Goal: Transaction & Acquisition: Purchase product/service

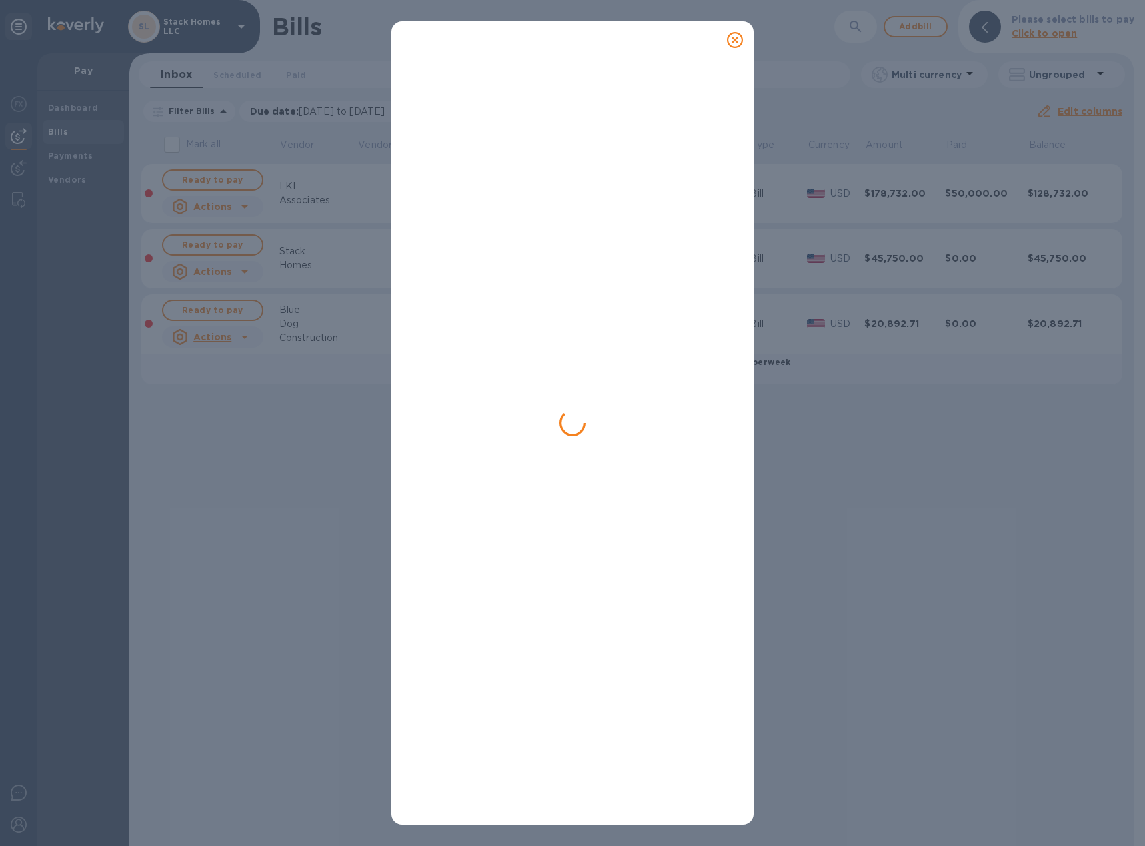
click at [738, 37] on icon at bounding box center [735, 40] width 16 height 16
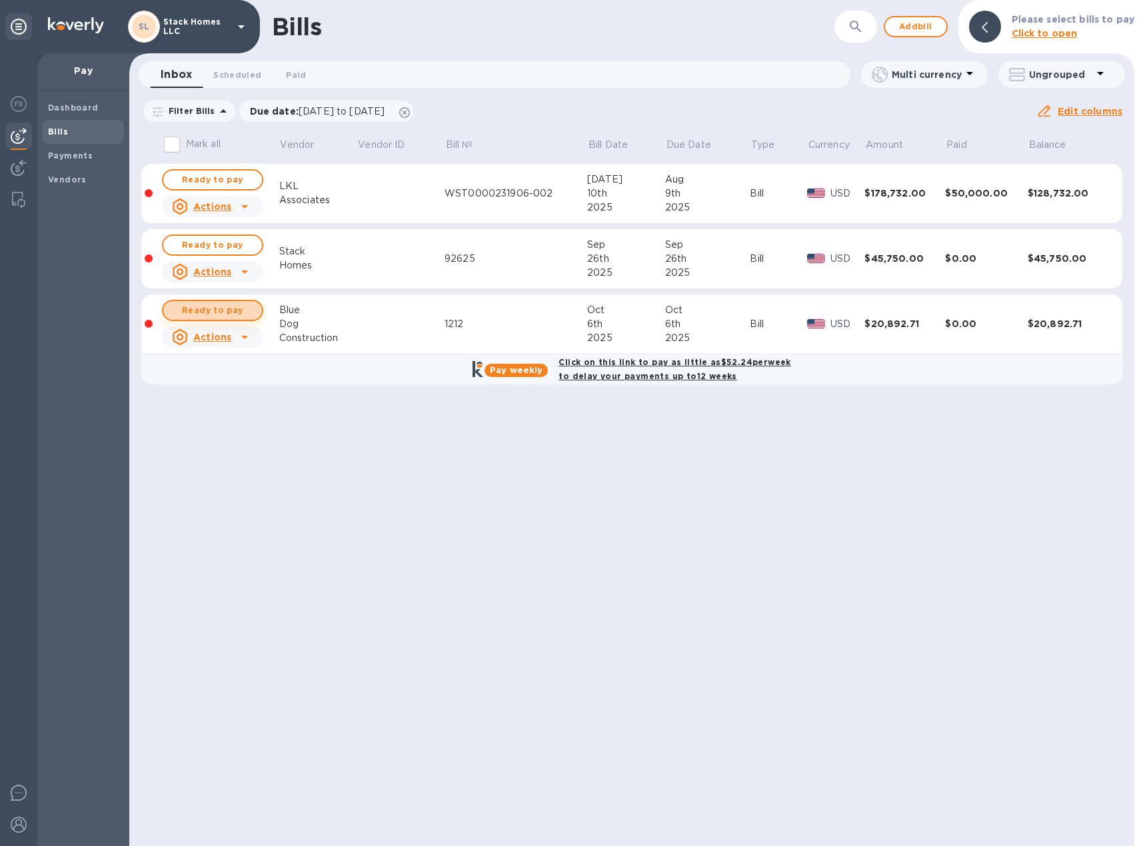
click at [235, 320] on button "Ready to pay" at bounding box center [212, 310] width 101 height 21
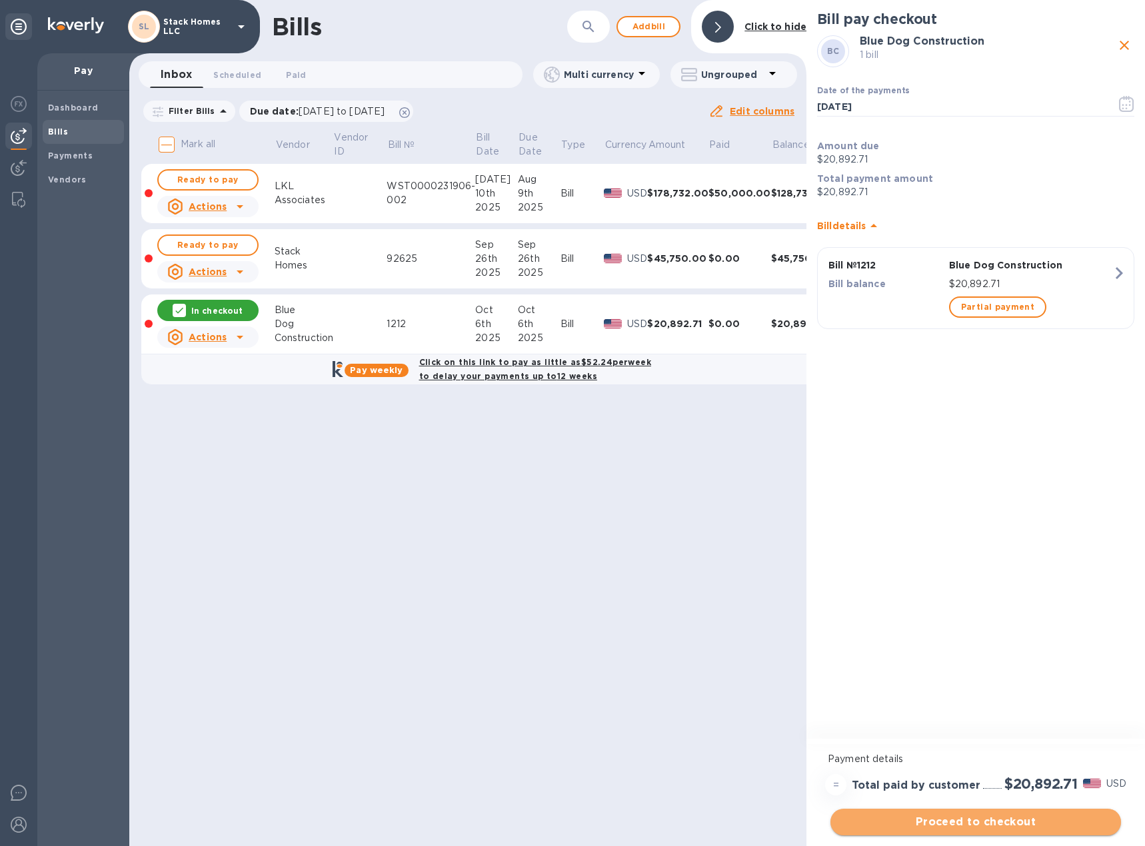
click at [999, 821] on span "Proceed to checkout" at bounding box center [975, 822] width 269 height 16
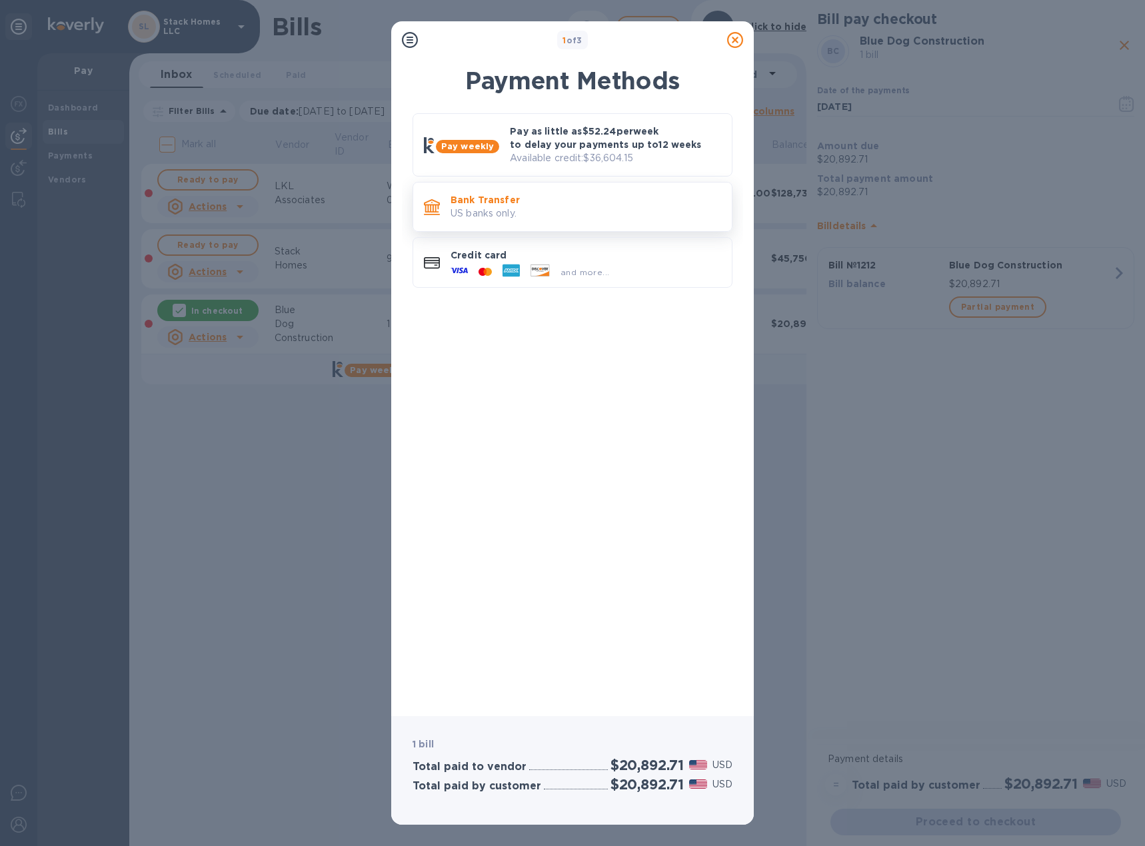
click at [498, 203] on p "Bank Transfer" at bounding box center [585, 199] width 270 height 13
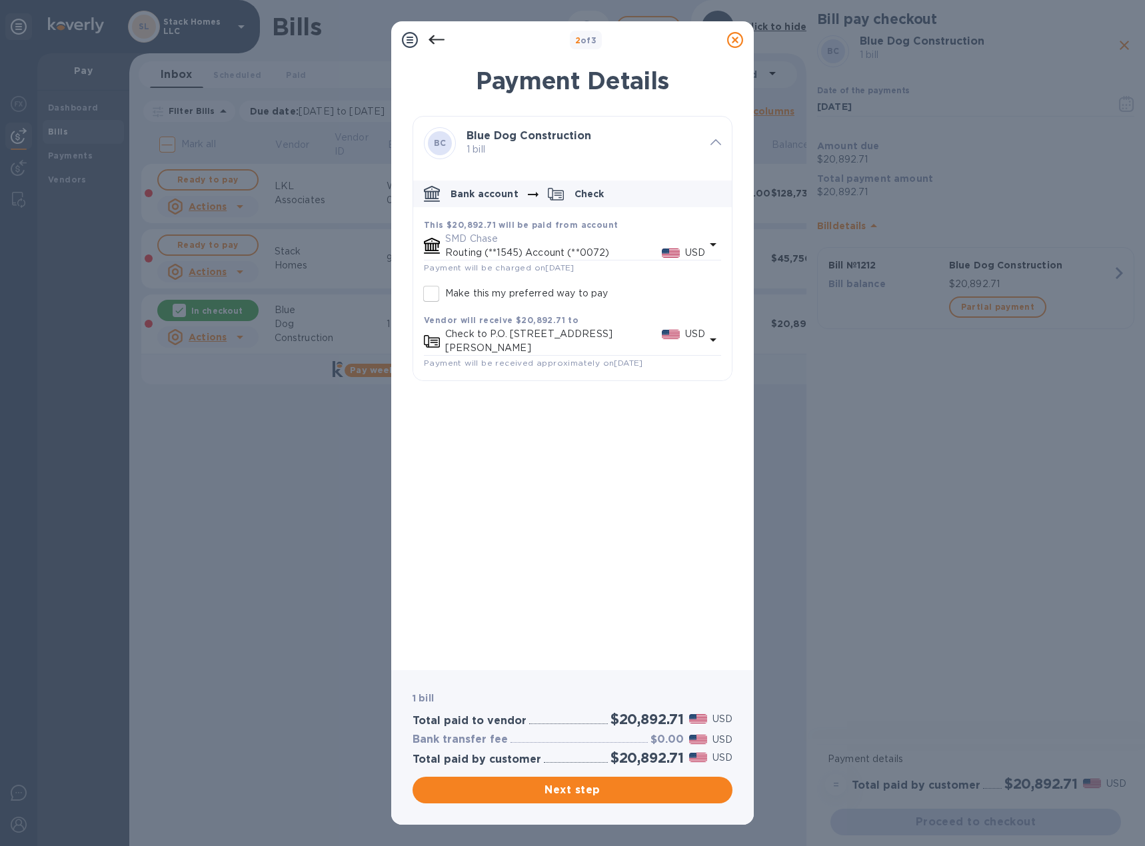
click at [715, 142] on icon at bounding box center [715, 142] width 11 height 6
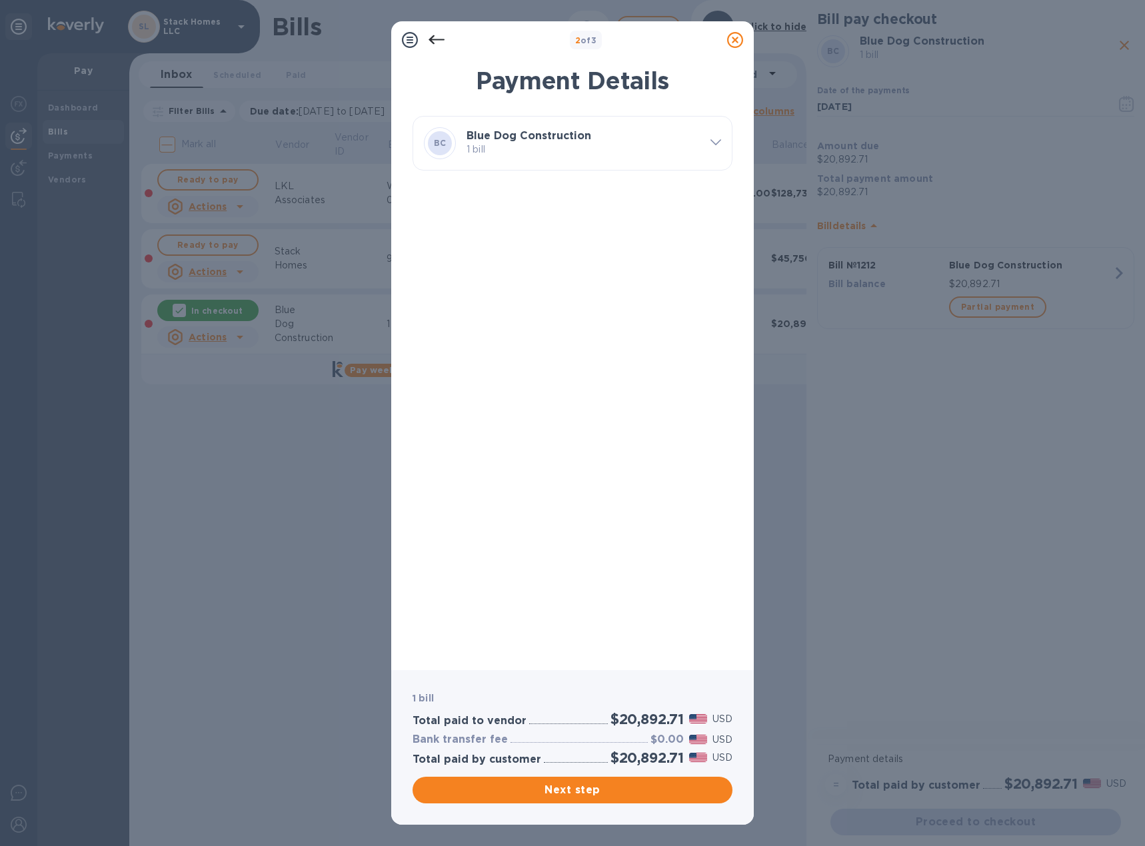
click at [428, 41] on div at bounding box center [436, 40] width 27 height 27
click at [432, 37] on icon at bounding box center [436, 39] width 16 height 9
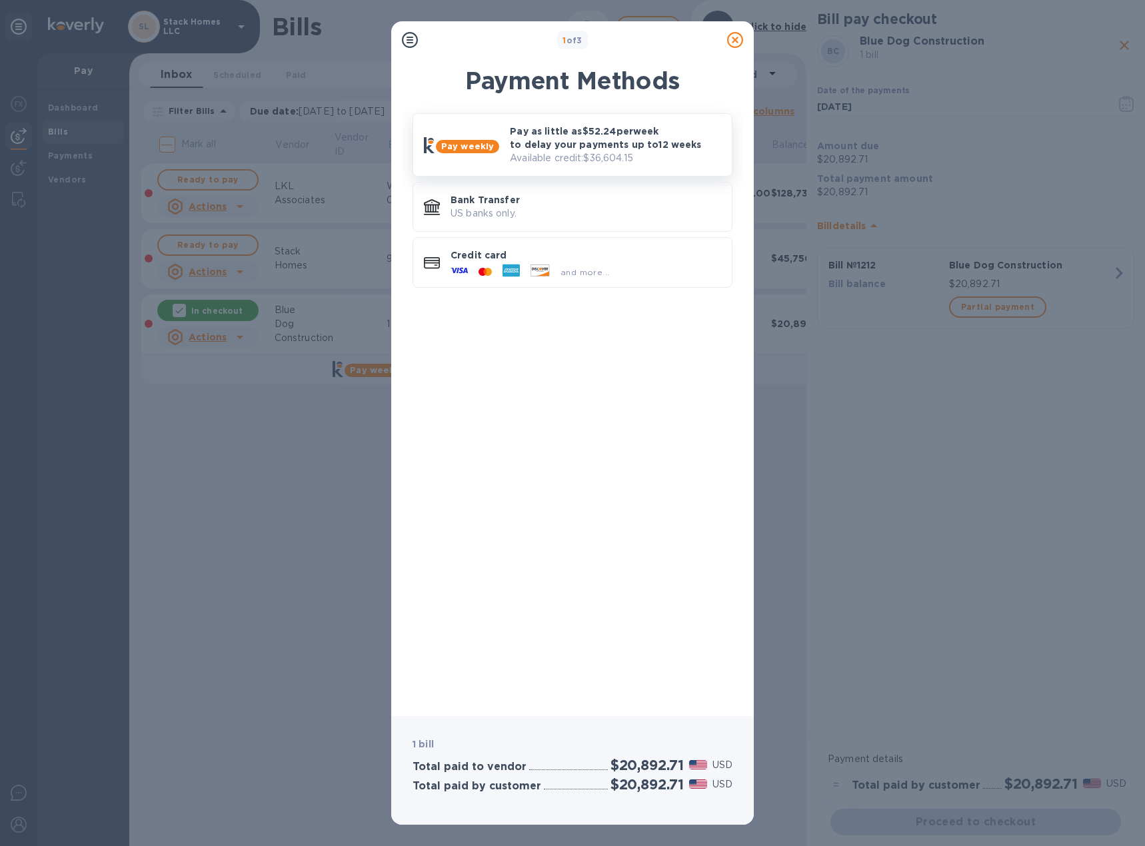
click at [496, 148] on div "Pay weekly" at bounding box center [467, 146] width 63 height 13
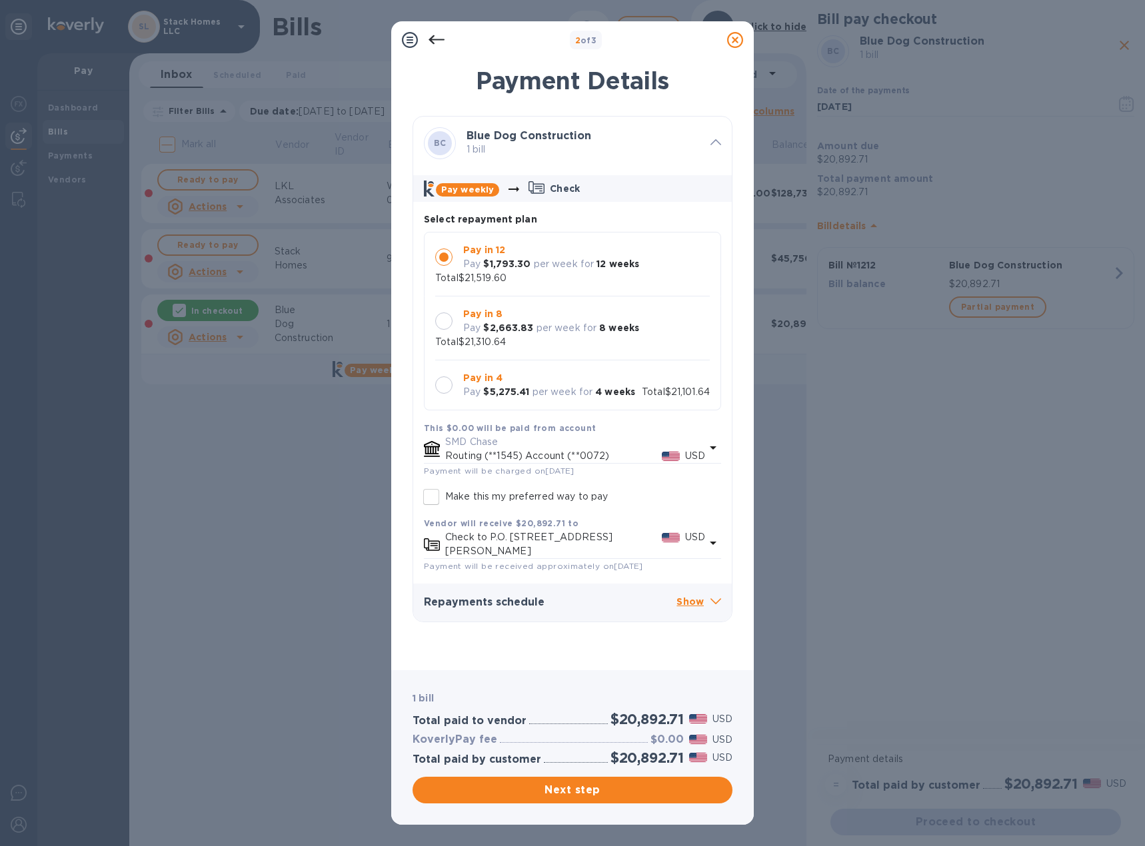
click at [452, 325] on div at bounding box center [444, 321] width 28 height 28
click at [436, 258] on div at bounding box center [443, 257] width 17 height 17
click at [448, 323] on div at bounding box center [443, 320] width 17 height 17
click at [441, 376] on div at bounding box center [443, 384] width 17 height 17
click at [455, 262] on div at bounding box center [444, 257] width 28 height 28
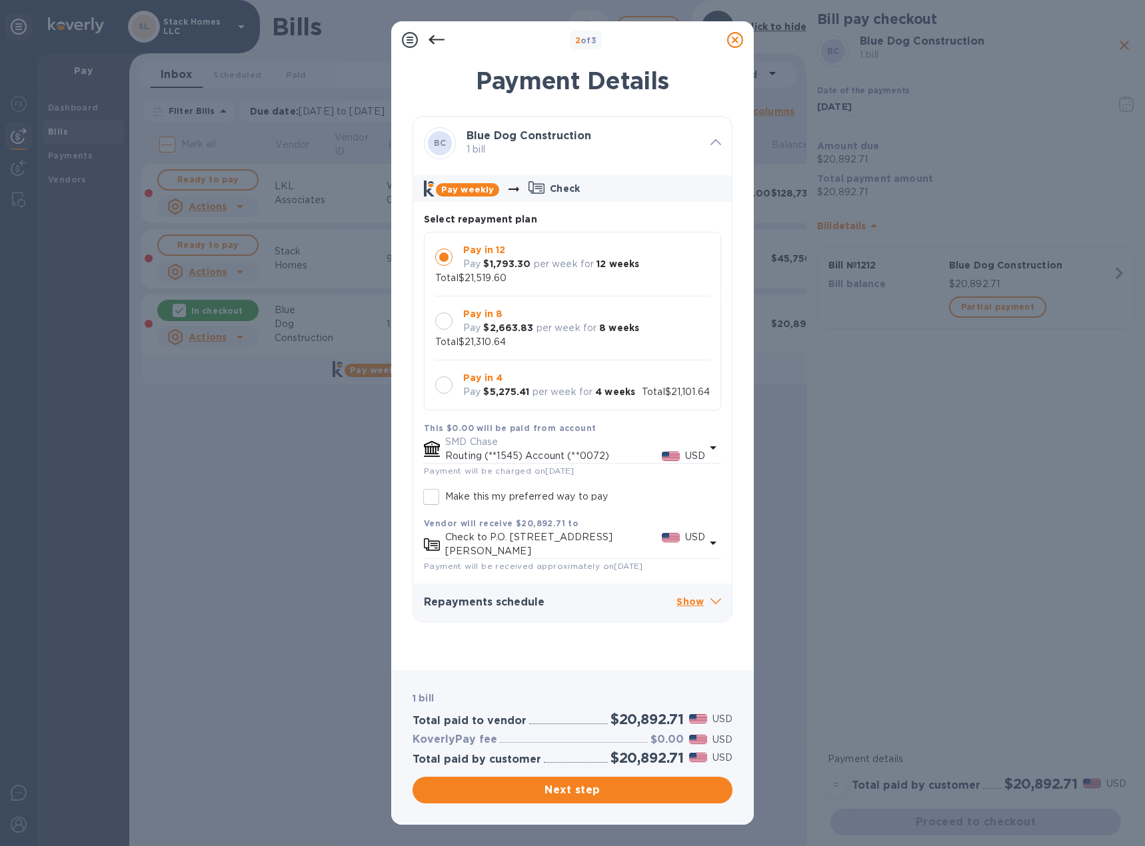
click at [448, 376] on div at bounding box center [443, 384] width 17 height 17
click at [443, 327] on div at bounding box center [443, 320] width 17 height 17
click at [443, 258] on div at bounding box center [443, 257] width 17 height 17
click at [436, 487] on input "Make this my preferred way to pay" at bounding box center [431, 497] width 28 height 28
click at [434, 483] on input "Make this my preferred way to pay" at bounding box center [431, 497] width 28 height 28
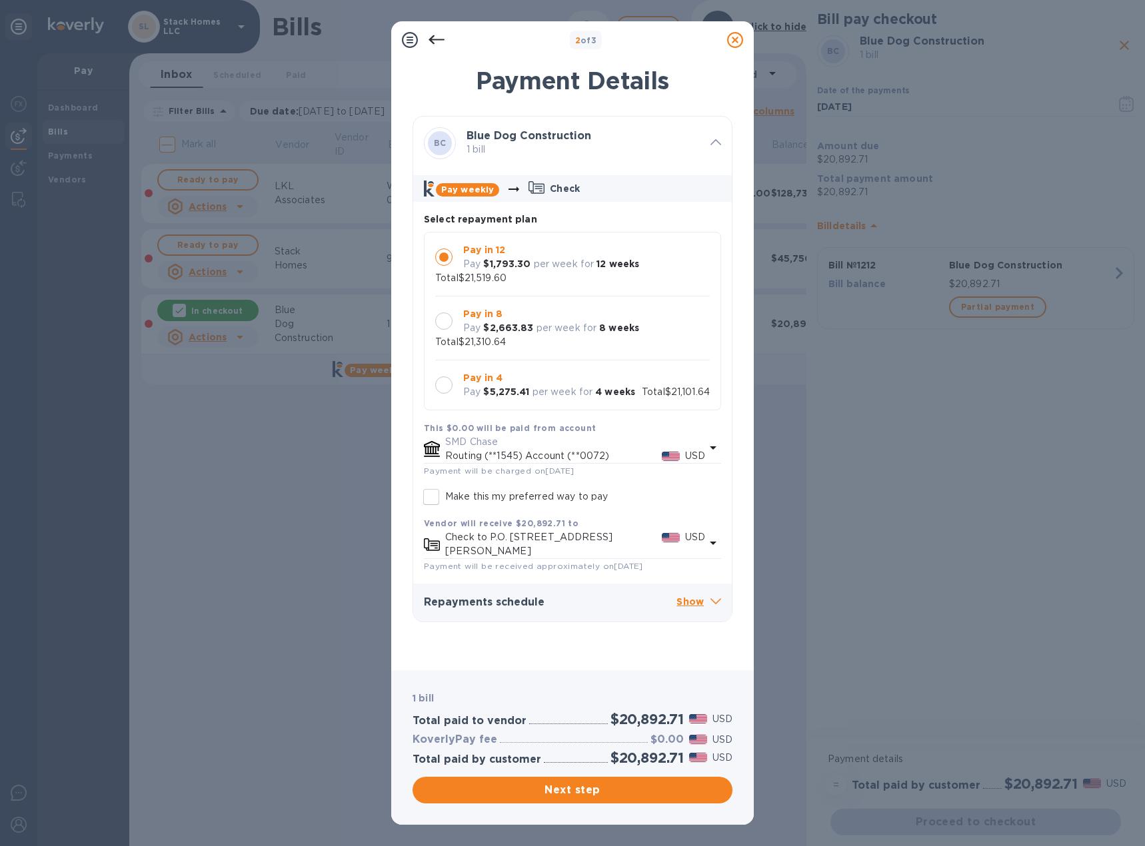
click at [434, 483] on input "Make this my preferred way to pay" at bounding box center [431, 497] width 28 height 28
click at [443, 322] on div at bounding box center [443, 320] width 17 height 17
click at [436, 488] on input "Make this my preferred way to pay" at bounding box center [431, 497] width 28 height 28
click at [452, 376] on div at bounding box center [444, 385] width 28 height 28
click at [439, 328] on div at bounding box center [443, 320] width 17 height 17
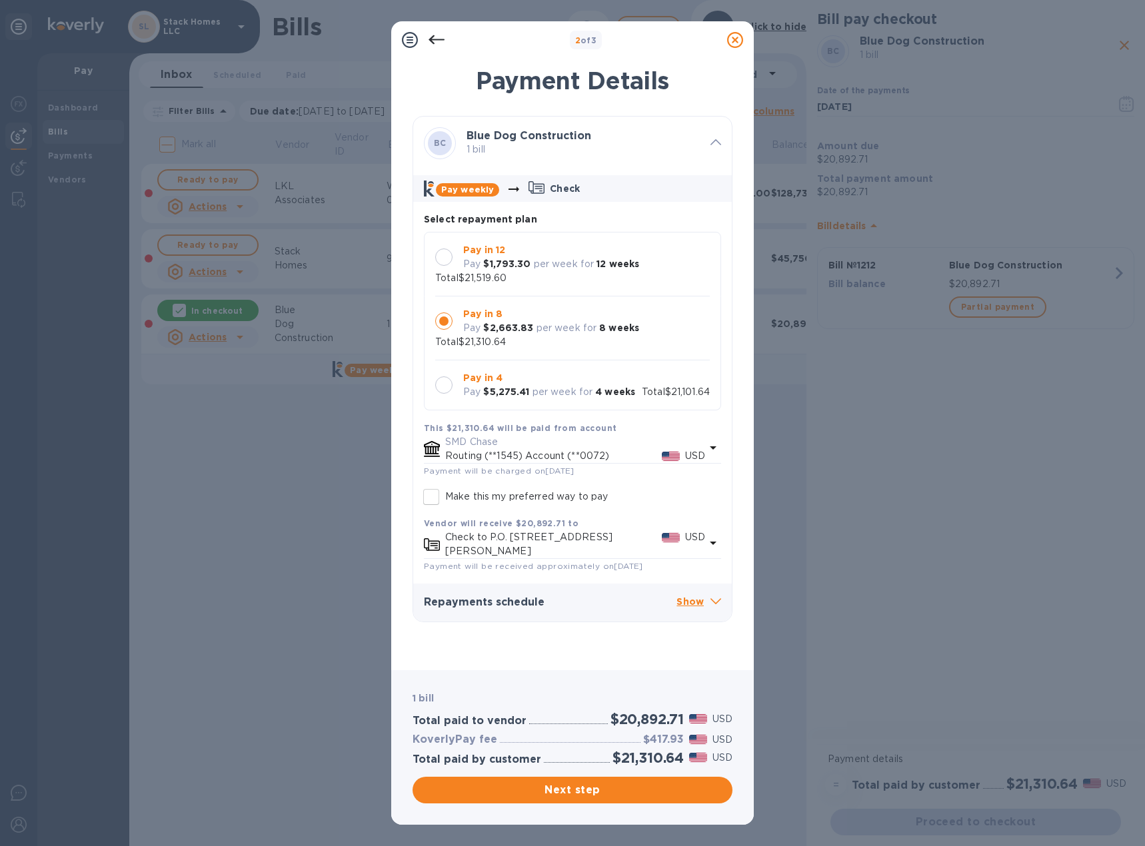
click at [439, 256] on div at bounding box center [443, 257] width 17 height 17
click at [428, 483] on input "Make this my preferred way to pay" at bounding box center [431, 497] width 28 height 28
checkbox input "true"
click at [716, 598] on icon at bounding box center [715, 601] width 11 height 6
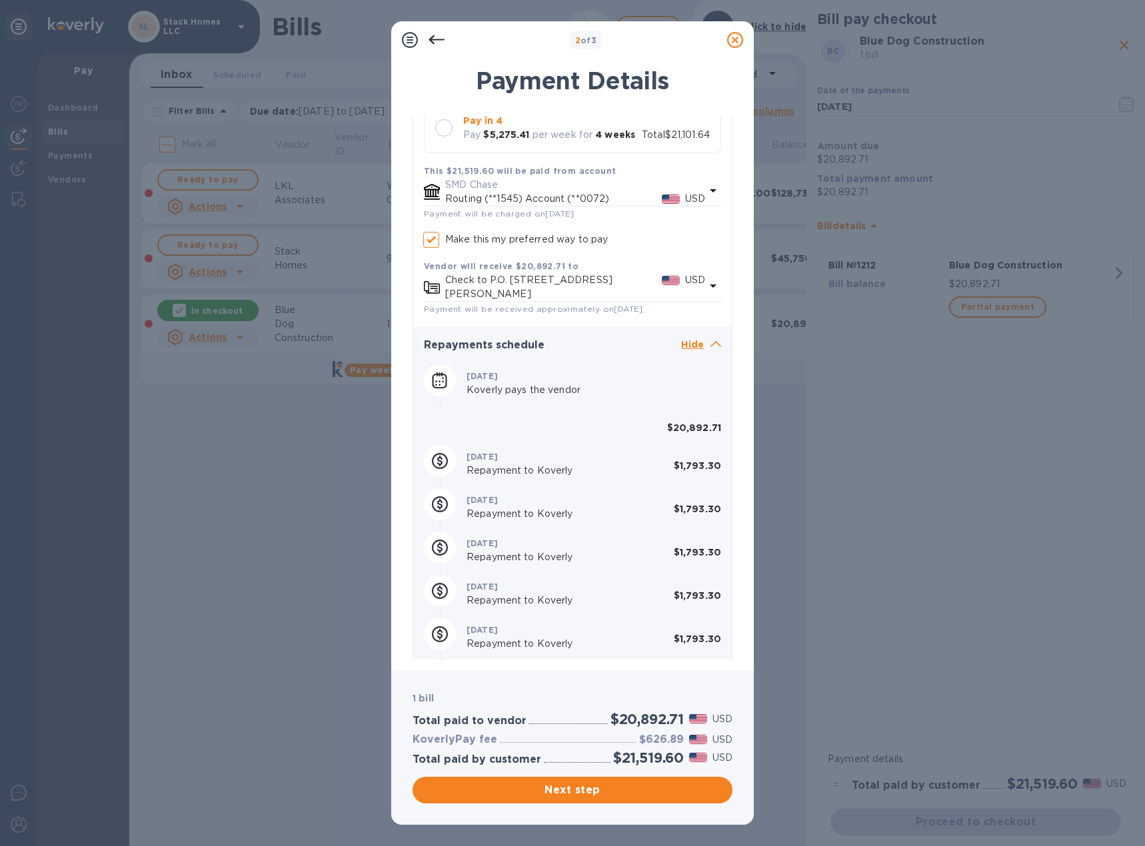
scroll to position [400, 0]
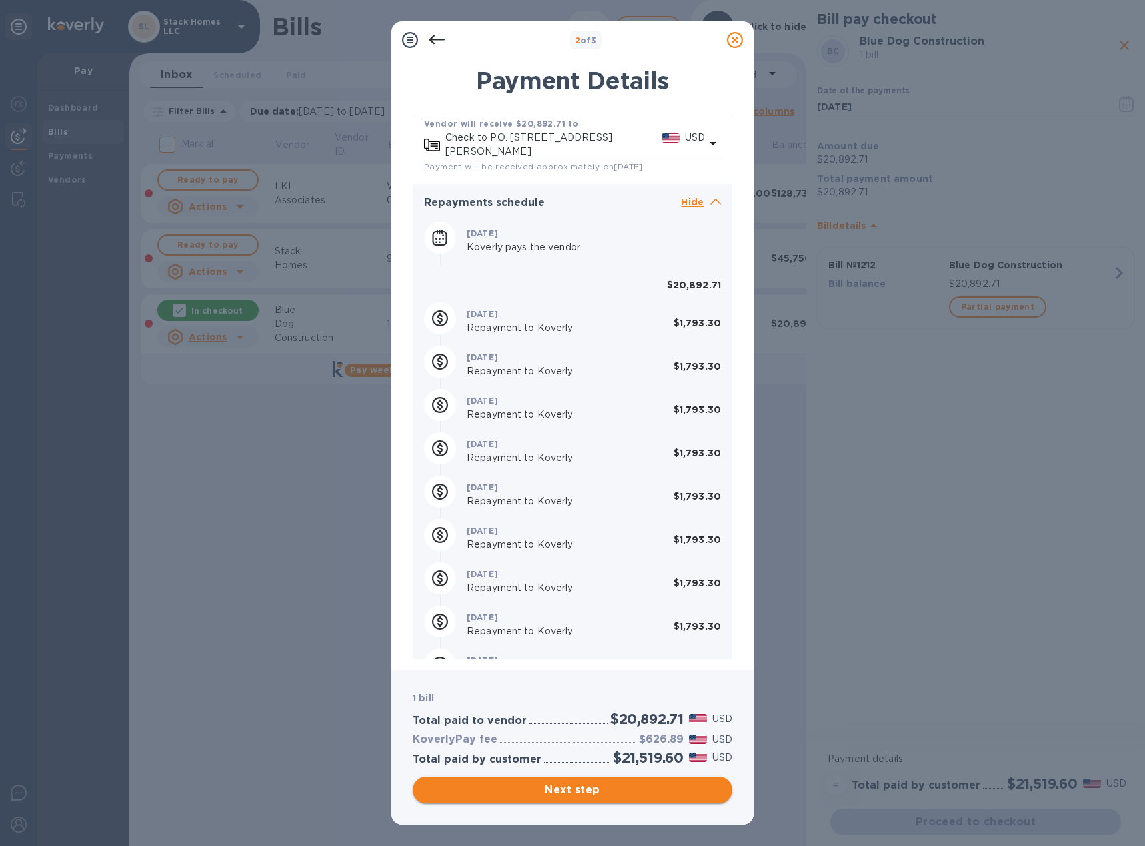
click at [597, 795] on span "Next step" at bounding box center [572, 790] width 298 height 16
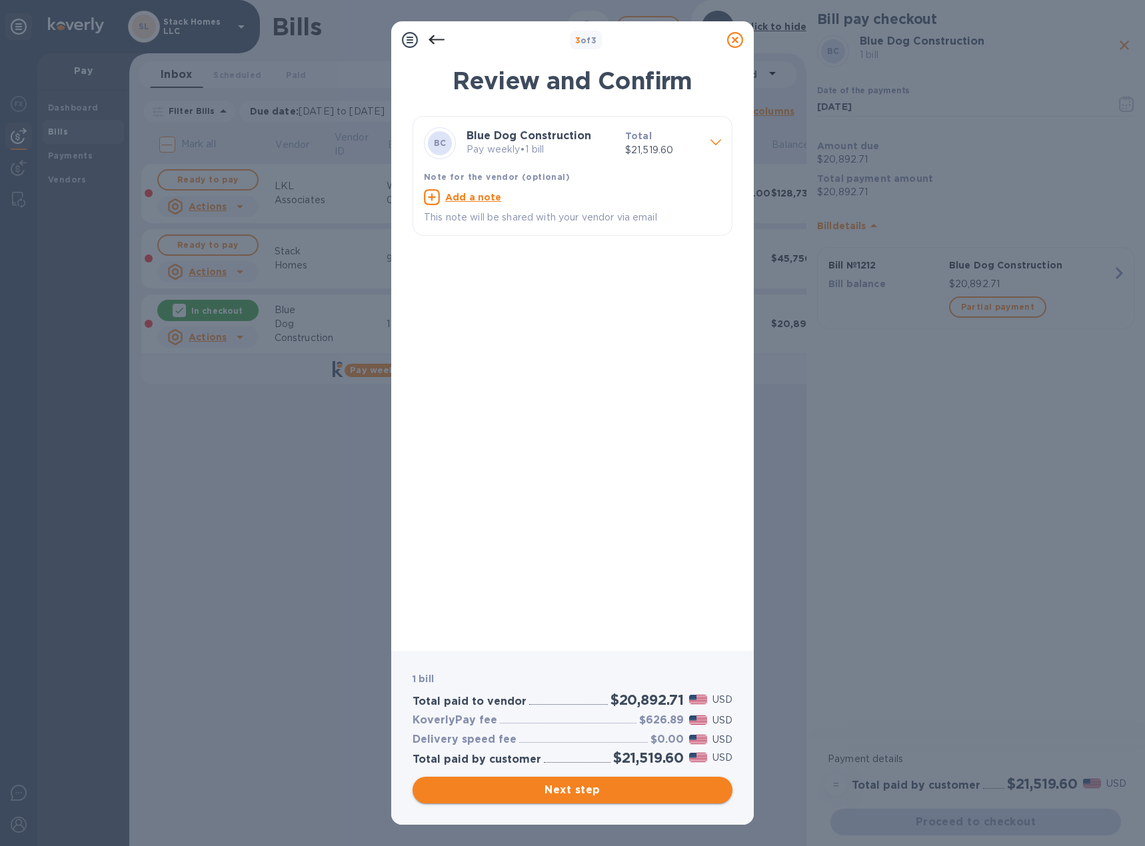
click at [602, 790] on span "Next step" at bounding box center [572, 790] width 298 height 16
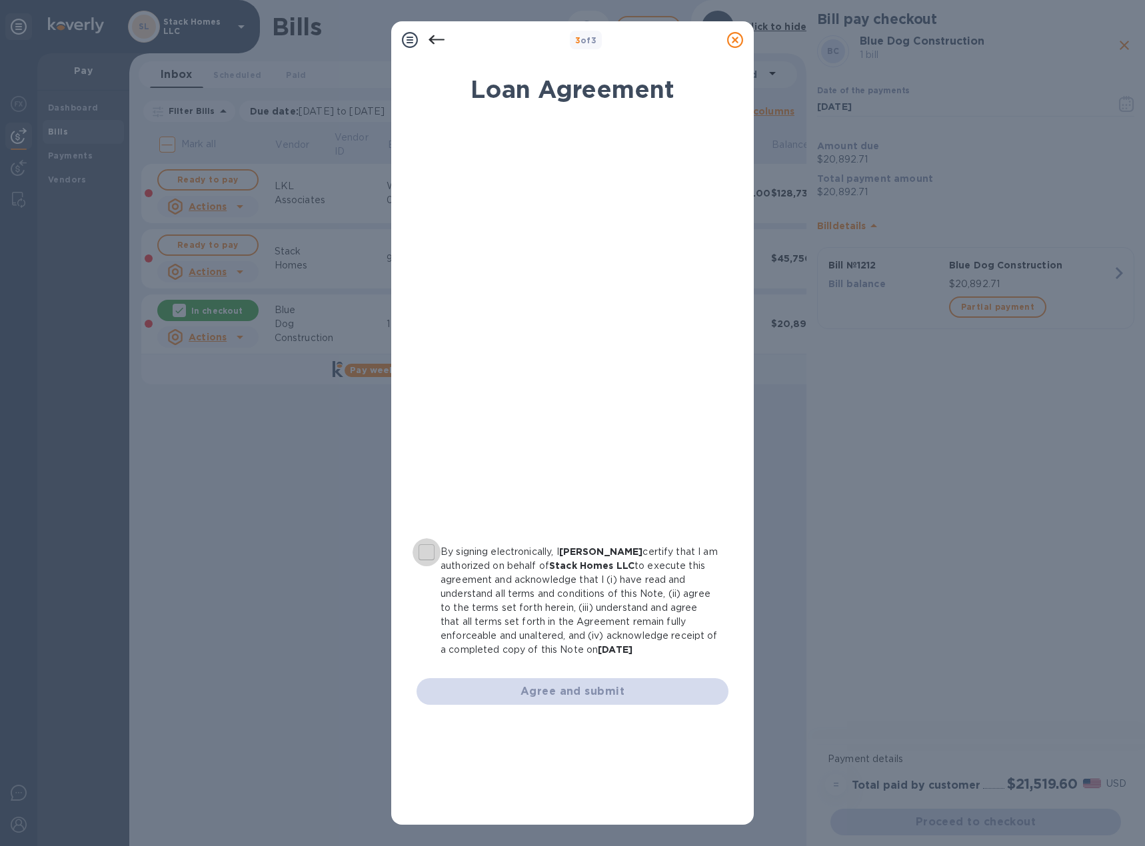
click at [425, 556] on input "By signing electronically, I Tina Catchings certify that I am authorized on beh…" at bounding box center [426, 552] width 28 height 28
checkbox input "true"
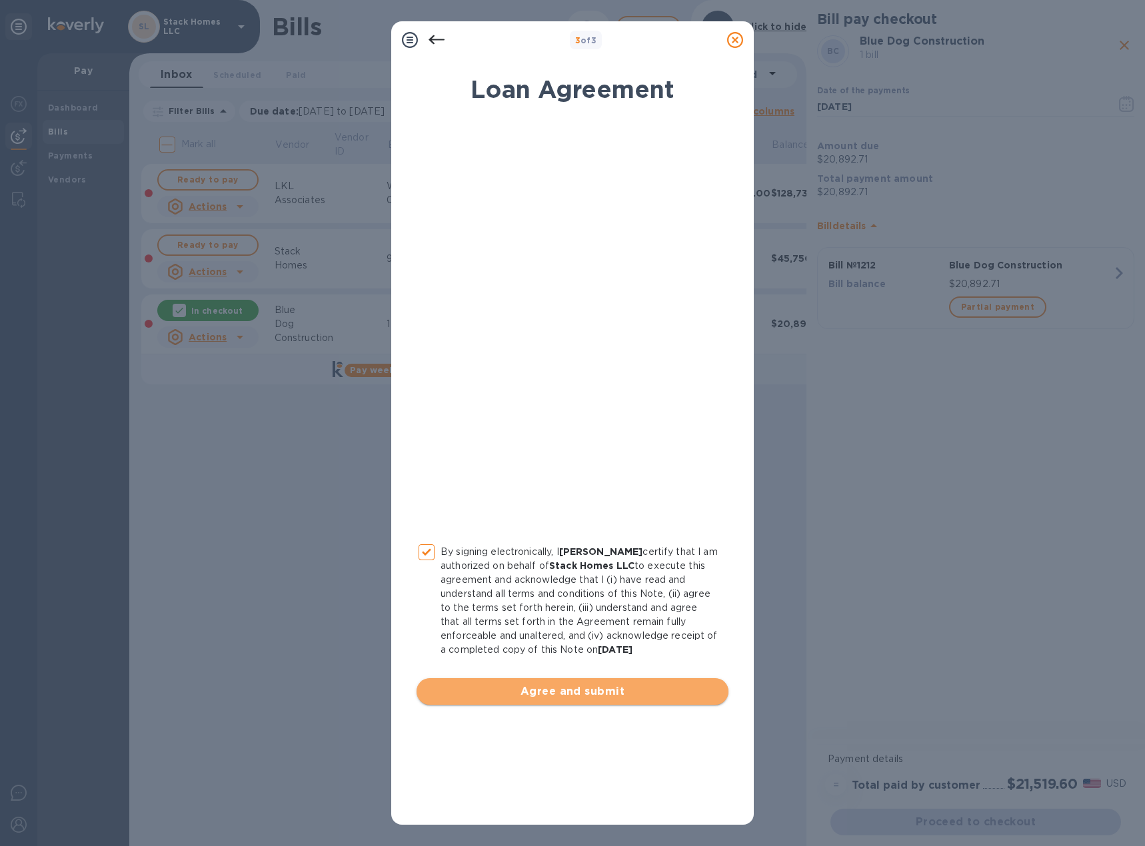
click at [559, 701] on button "Agree and submit" at bounding box center [572, 691] width 312 height 27
